Goal: Task Accomplishment & Management: Use online tool/utility

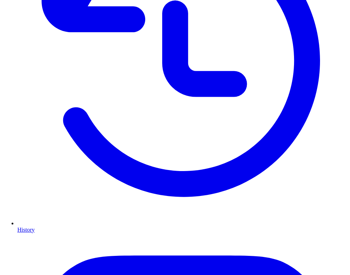
scroll to position [180, 0]
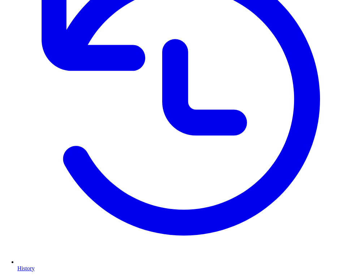
scroll to position [186, 0]
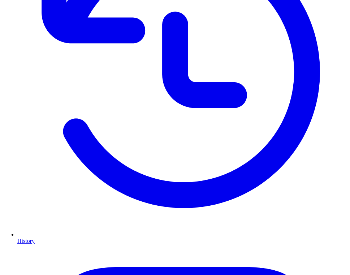
scroll to position [171, 0]
